Goal: Task Accomplishment & Management: Use online tool/utility

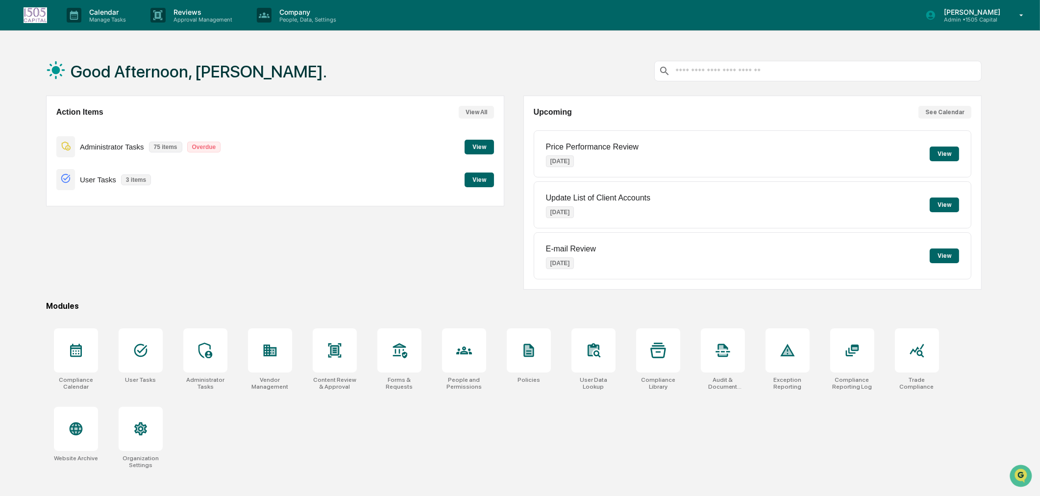
click at [106, 20] on p "Manage Tasks" at bounding box center [106, 19] width 50 height 7
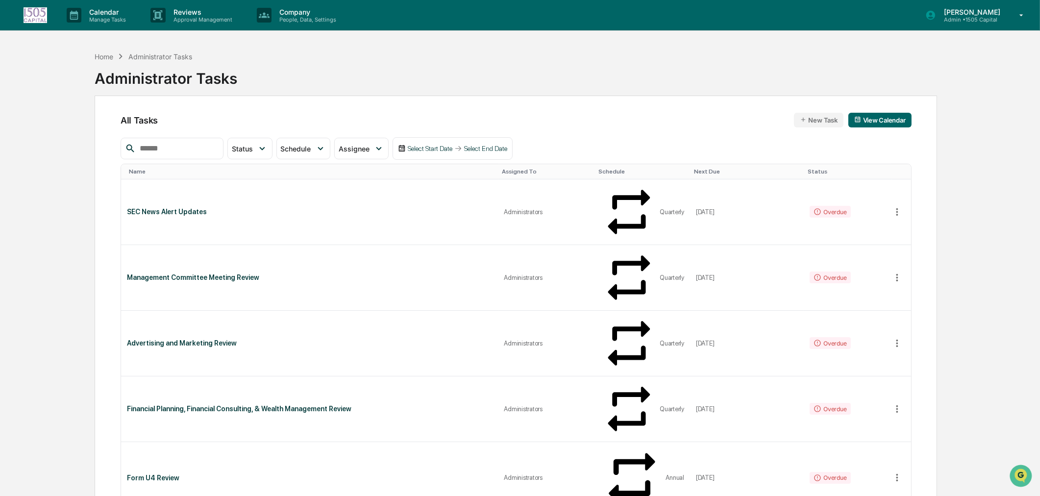
click at [159, 152] on input "text" at bounding box center [177, 148] width 83 height 13
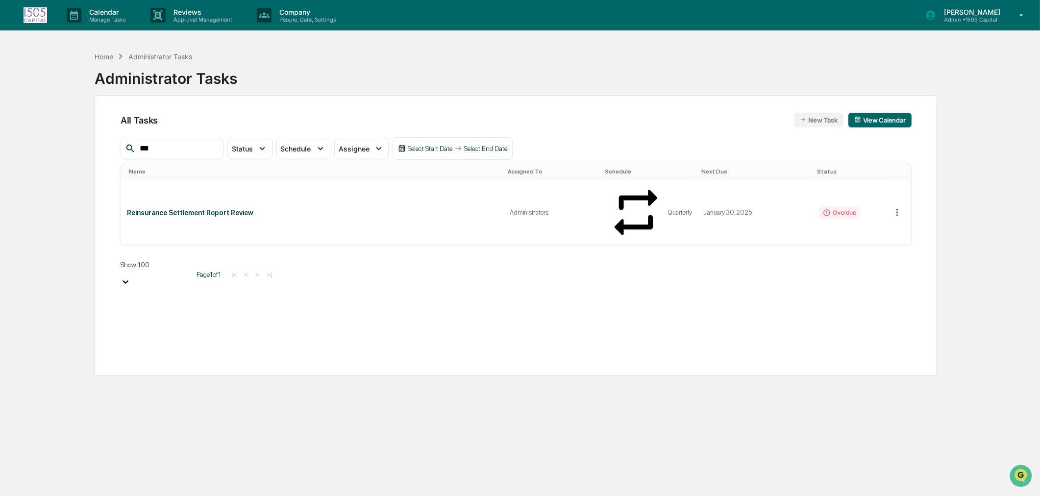
type input "***"
click at [256, 209] on div "Reinsurance Settlement Report Review" at bounding box center [313, 213] width 372 height 8
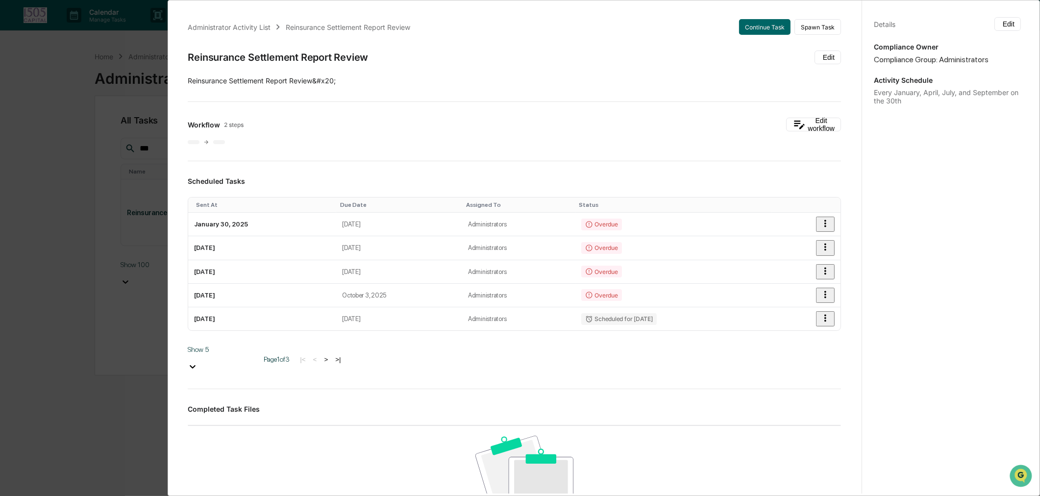
click at [764, 30] on button "Continue Task" at bounding box center [764, 27] width 51 height 16
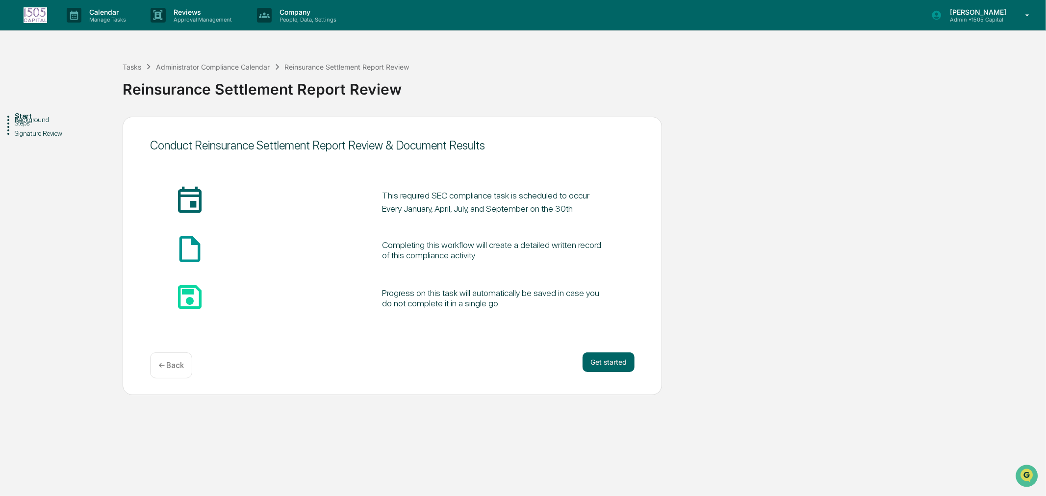
click at [604, 358] on button "Get started" at bounding box center [608, 363] width 52 height 20
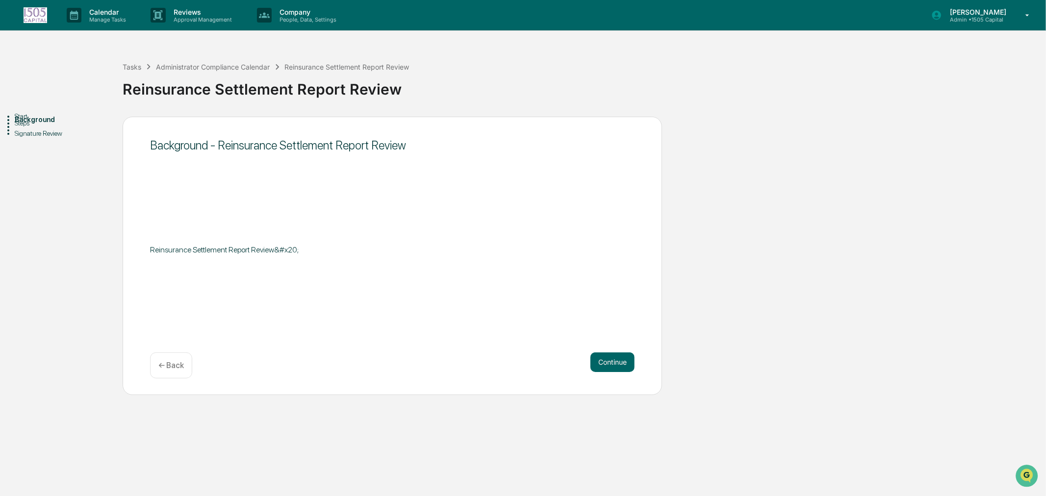
click at [605, 360] on button "Continue" at bounding box center [612, 363] width 44 height 20
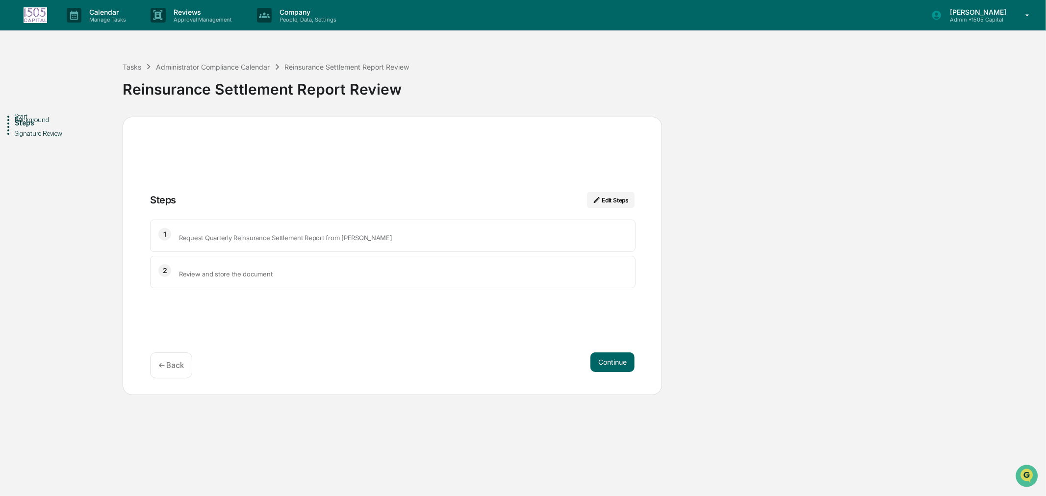
click at [116, 13] on p "Calendar" at bounding box center [106, 12] width 50 height 8
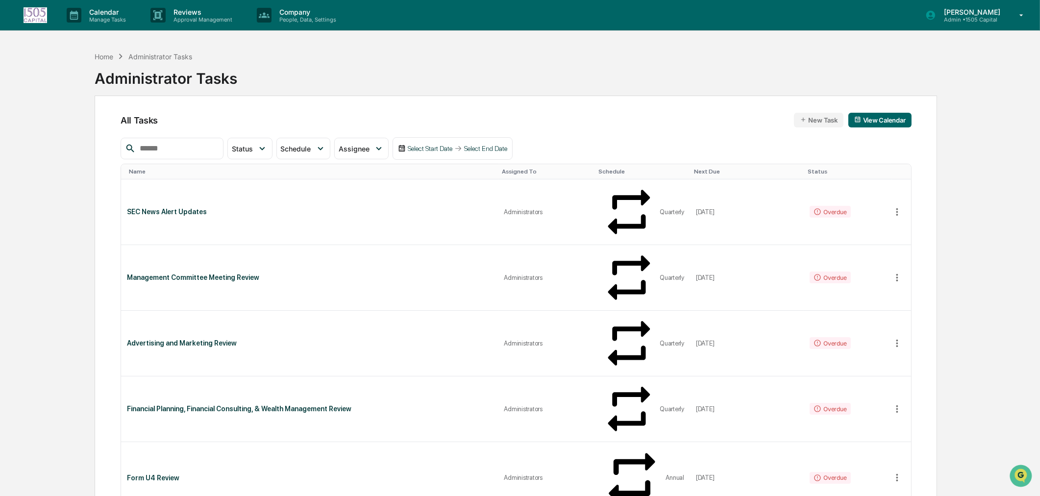
click at [172, 149] on input "text" at bounding box center [177, 148] width 83 height 13
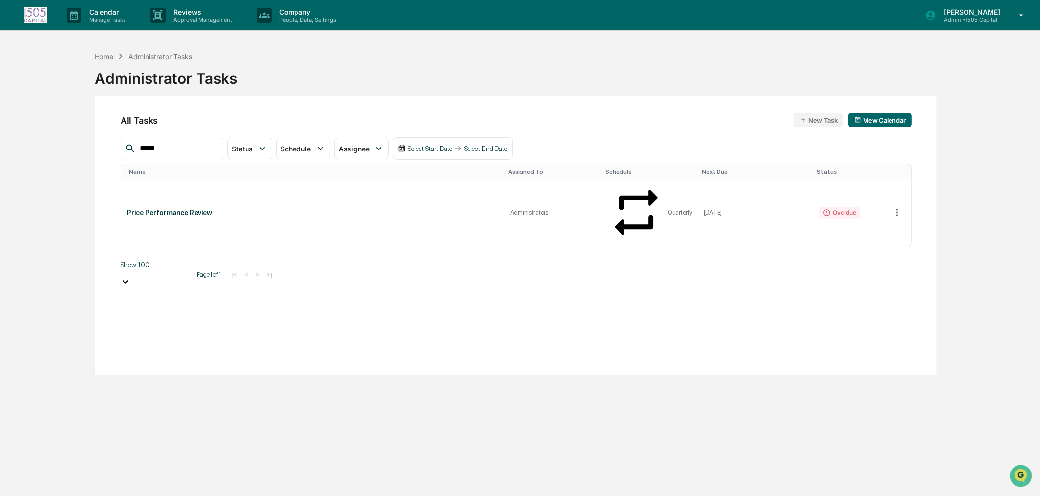
type input "*****"
click at [222, 209] on div "Price Performance Review" at bounding box center [313, 213] width 372 height 8
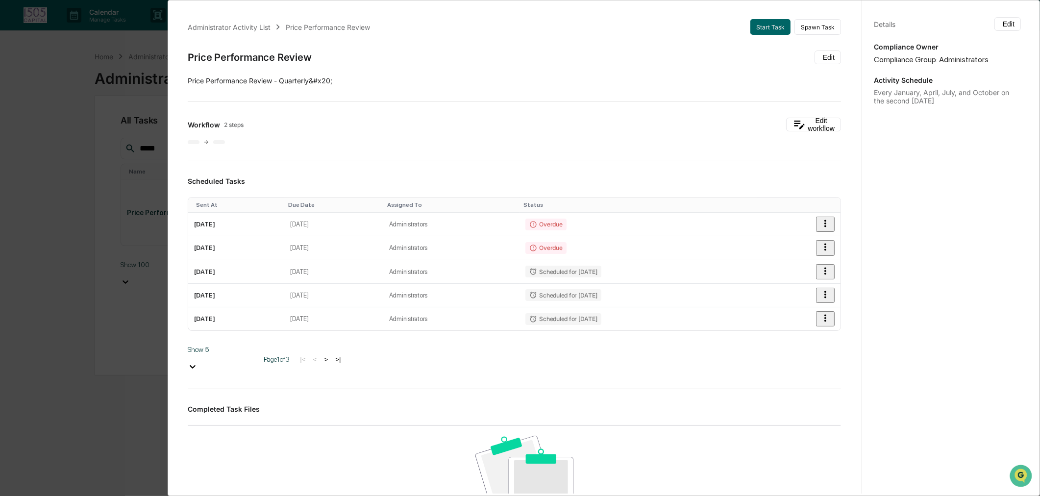
click at [751, 27] on button "Start Task" at bounding box center [771, 27] width 40 height 16
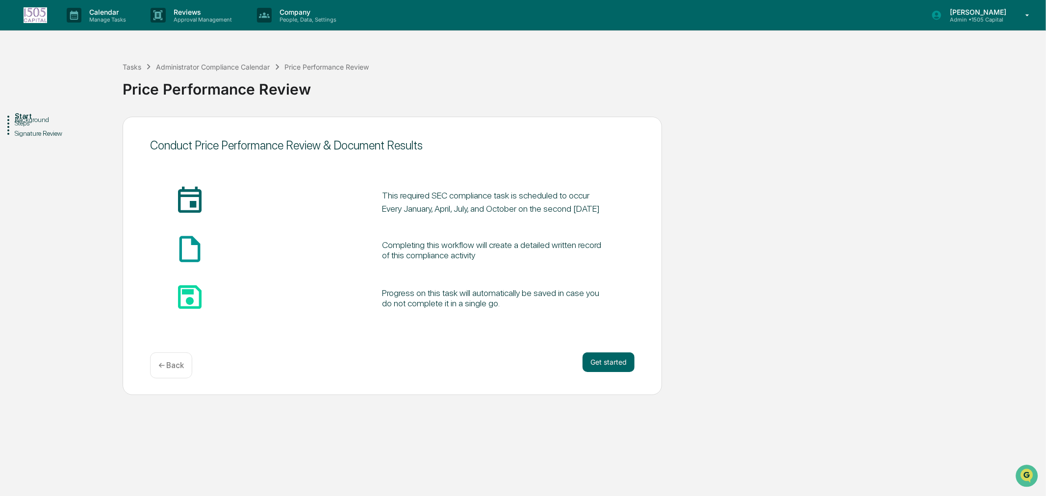
click at [616, 367] on button "Get started" at bounding box center [608, 363] width 52 height 20
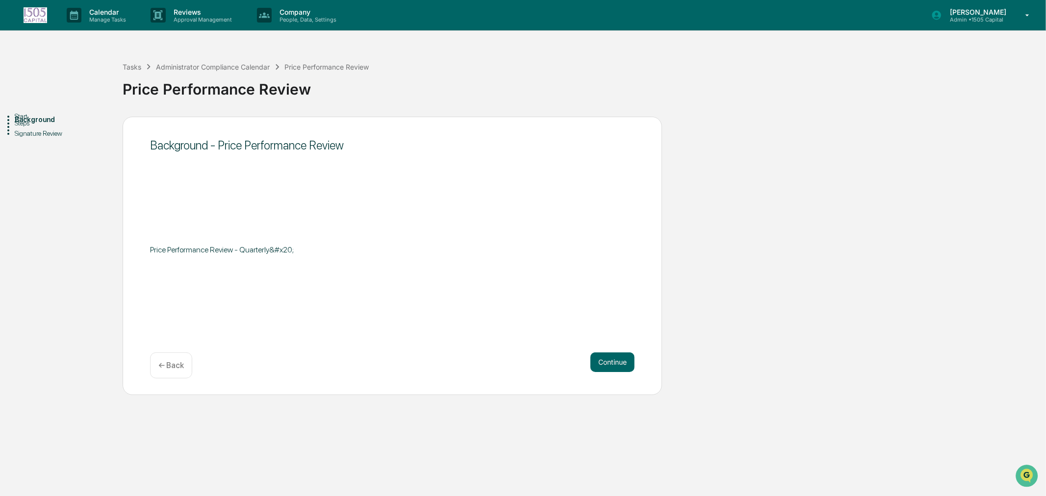
click at [606, 364] on button "Continue" at bounding box center [612, 363] width 44 height 20
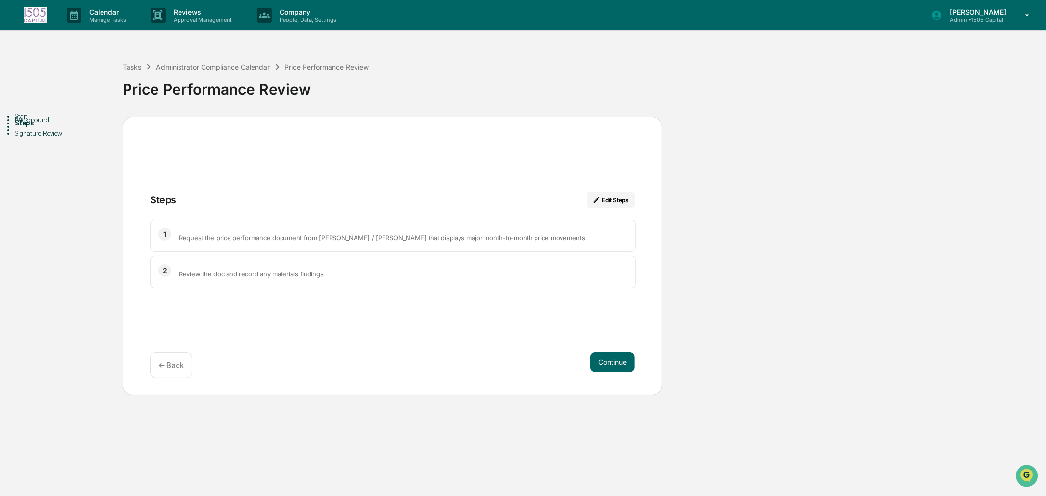
click at [605, 358] on button "Continue" at bounding box center [612, 363] width 44 height 20
